Goal: Find contact information: Find contact information

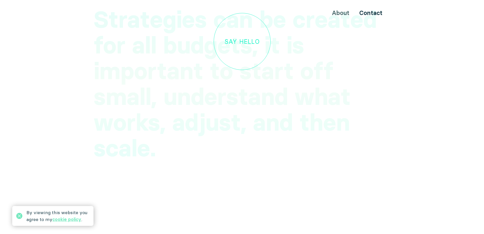
scroll to position [1551, 0]
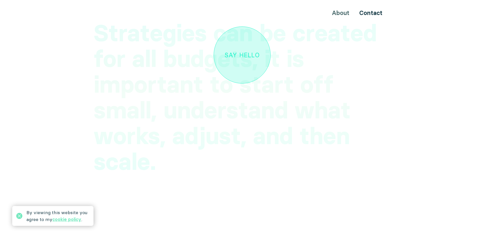
click at [242, 52] on div "Say hello" at bounding box center [242, 55] width 35 height 7
click at [247, 52] on div "Say hello" at bounding box center [242, 55] width 35 height 7
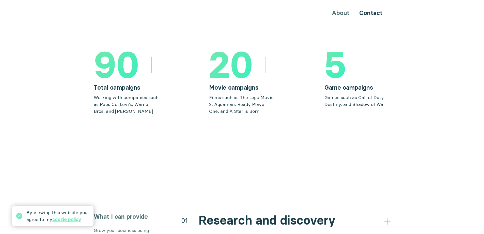
scroll to position [774, 0]
drag, startPoint x: 344, startPoint y: 16, endPoint x: 345, endPoint y: 12, distance: 4.2
click at [344, 15] on div "About Contact" at bounding box center [242, 12] width 305 height 9
click at [345, 11] on div "About Contact" at bounding box center [242, 12] width 305 height 9
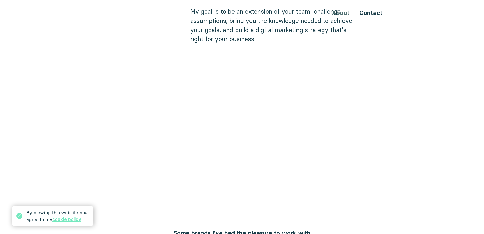
click at [338, 13] on div "About Contact" at bounding box center [242, 12] width 305 height 9
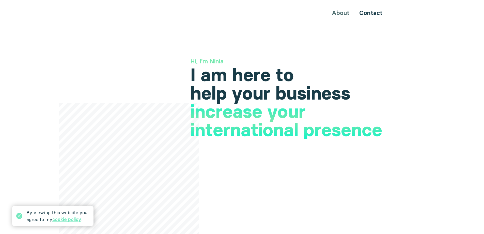
scroll to position [0, 0]
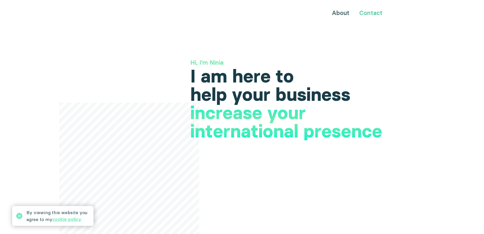
click at [366, 16] on link "Contact" at bounding box center [370, 12] width 23 height 7
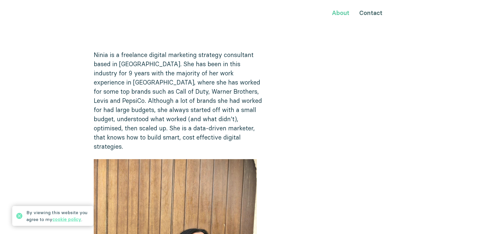
click at [341, 12] on link "About" at bounding box center [341, 12] width 18 height 7
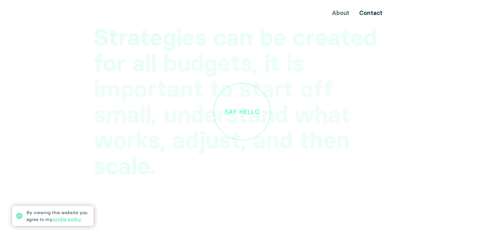
scroll to position [1576, 0]
